Goal: Task Accomplishment & Management: Manage account settings

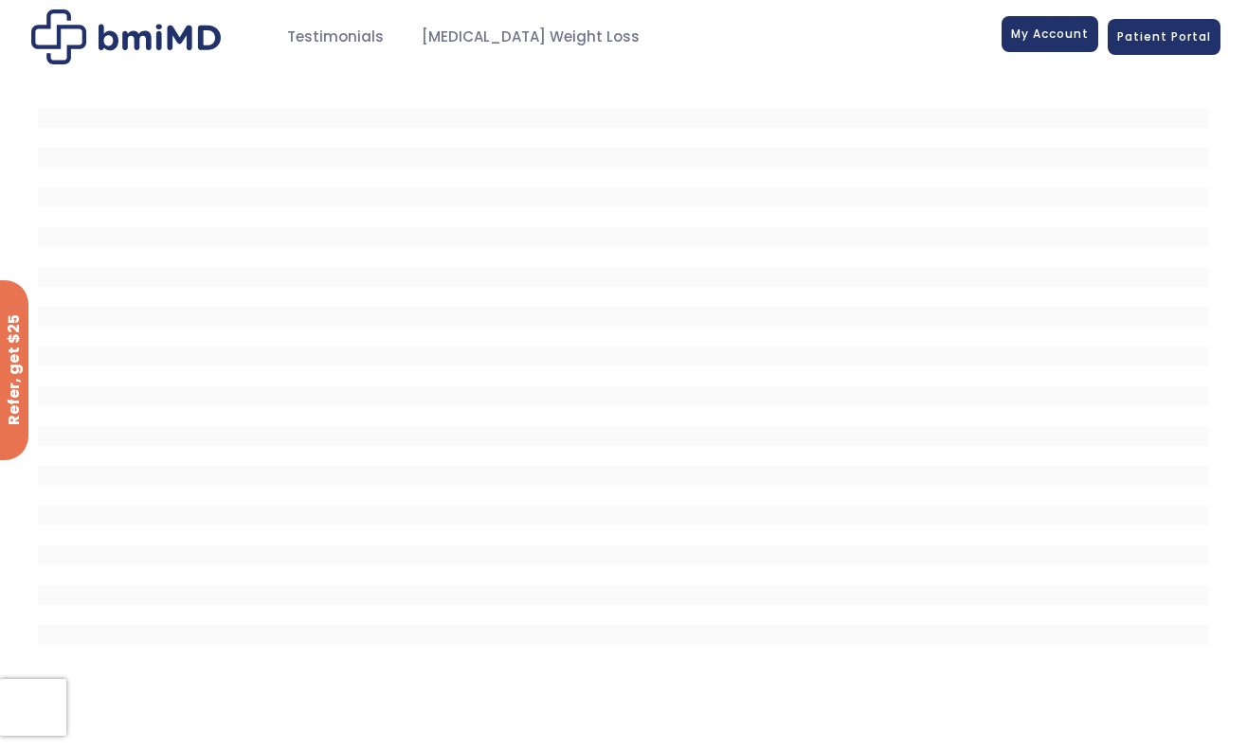
click at [1065, 29] on span "My Account" at bounding box center [1050, 34] width 78 height 16
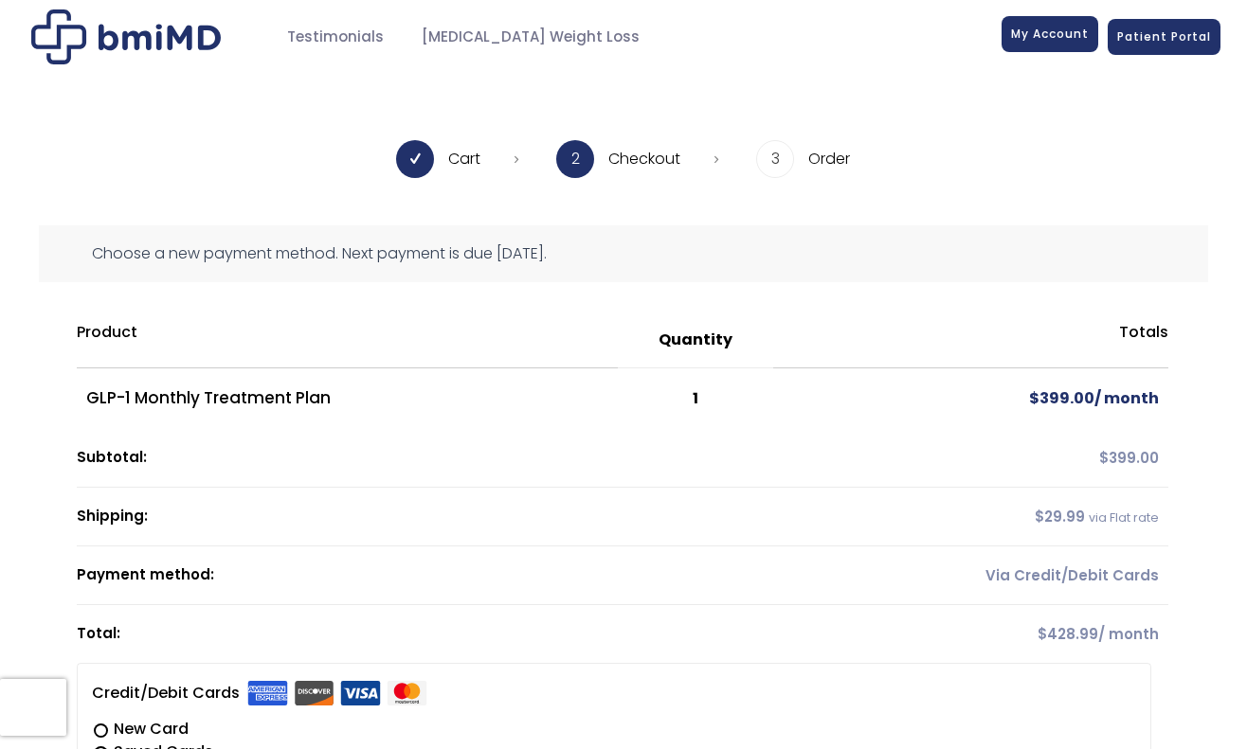
click at [1043, 33] on span "My Account" at bounding box center [1050, 34] width 78 height 16
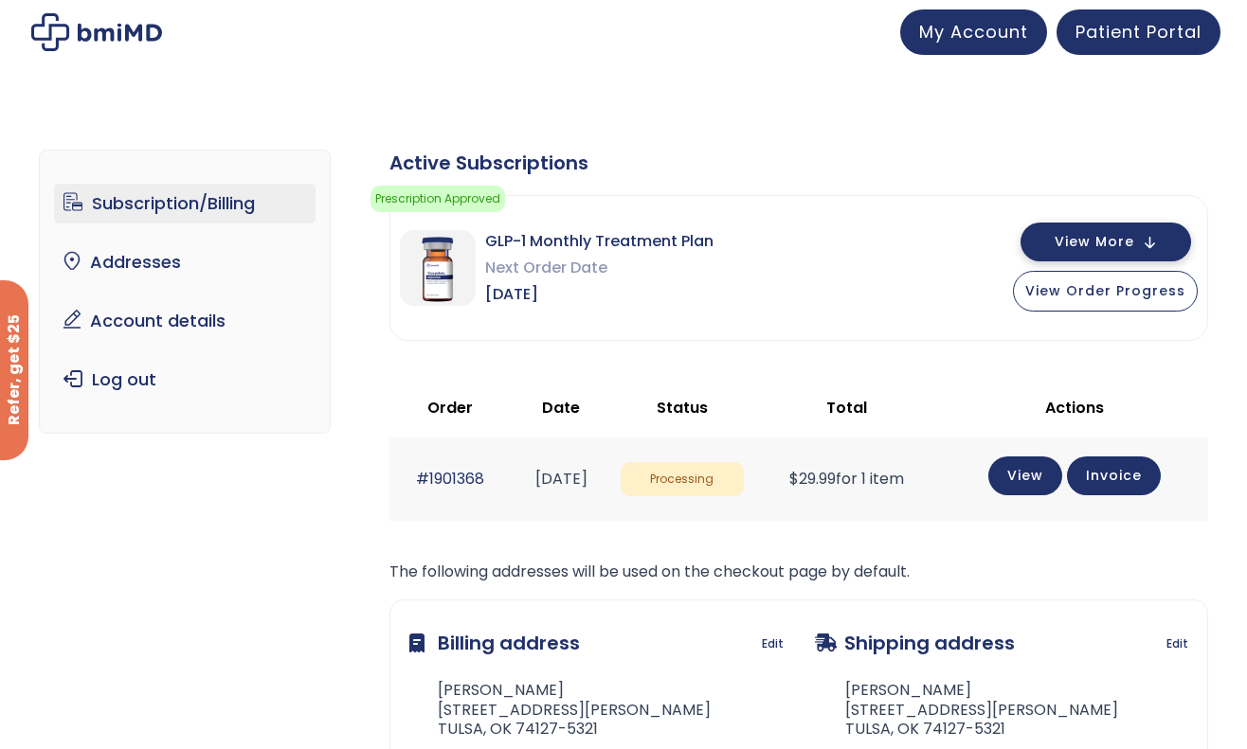
click at [1078, 248] on span "View More" at bounding box center [1094, 242] width 80 height 12
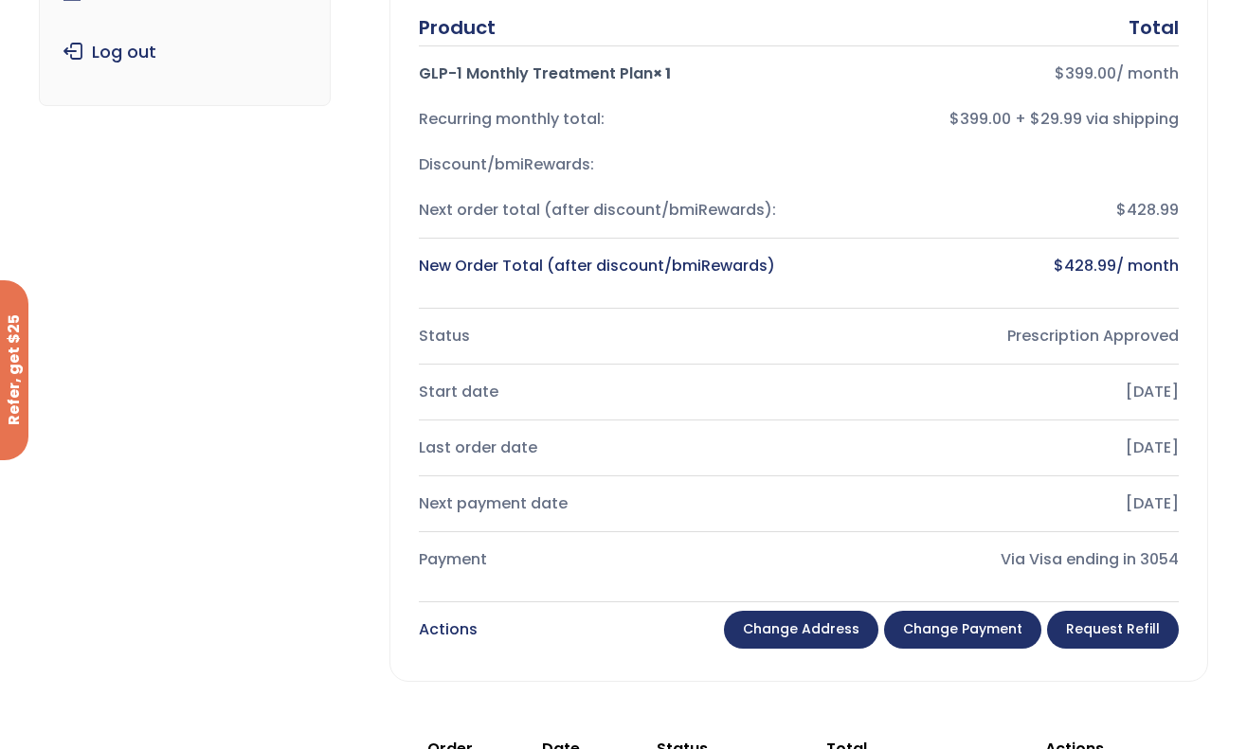
scroll to position [455, 0]
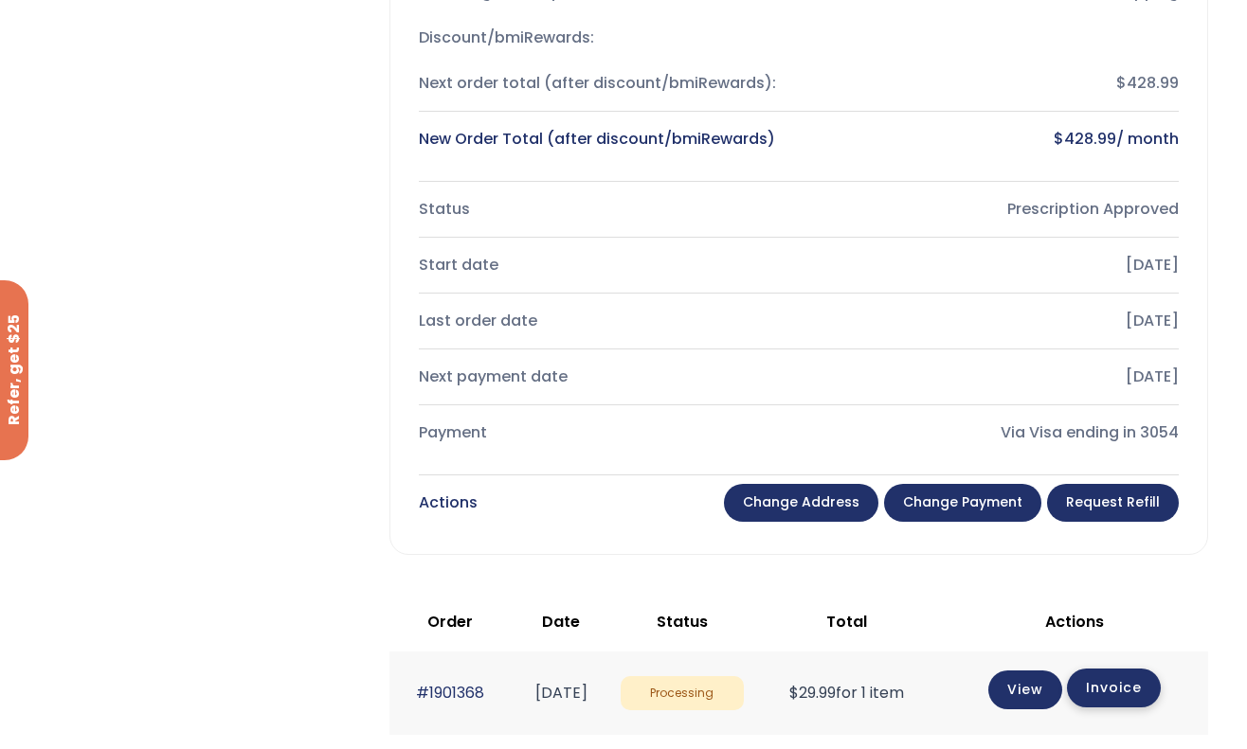
click at [1138, 701] on link "Invoice" at bounding box center [1114, 688] width 94 height 39
click at [1016, 686] on link "View" at bounding box center [1025, 688] width 74 height 39
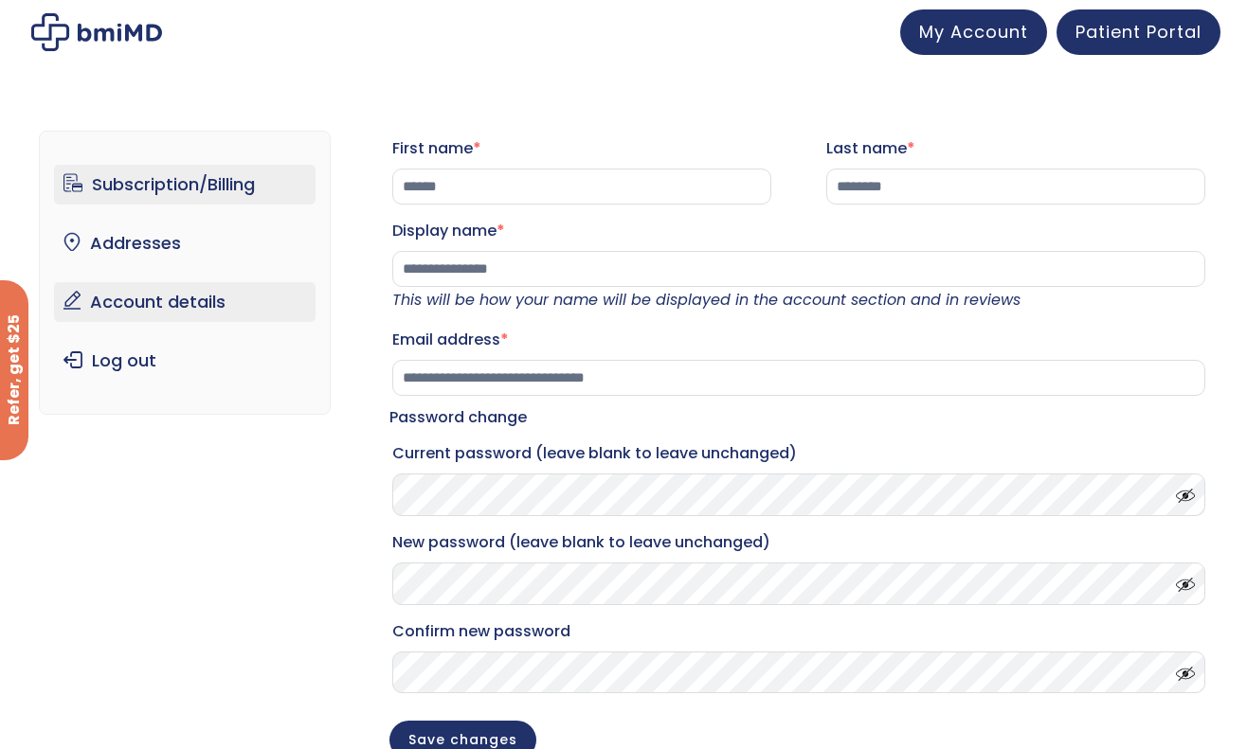
click at [184, 198] on link "Subscription/Billing" at bounding box center [185, 185] width 262 height 40
